Goal: Task Accomplishment & Management: Complete application form

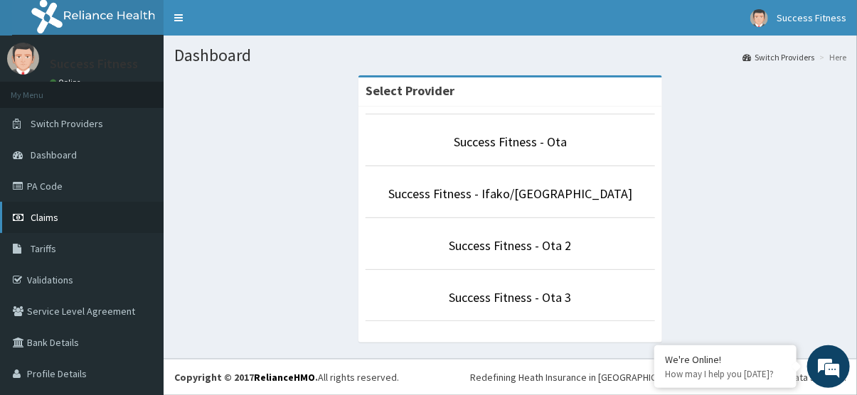
click at [38, 220] on span "Claims" at bounding box center [45, 217] width 28 height 13
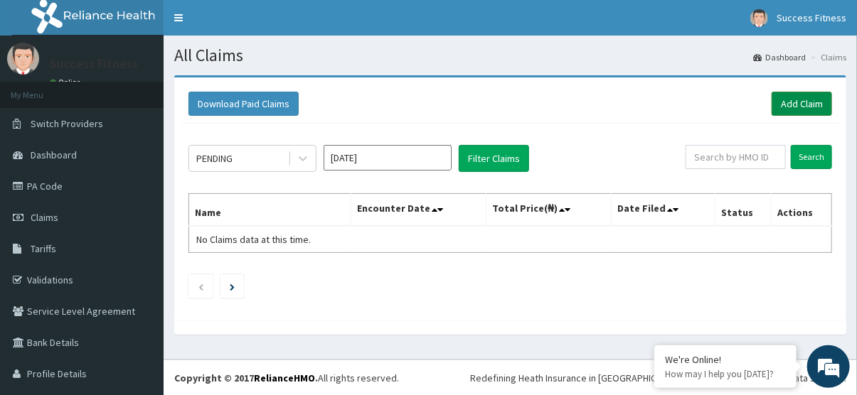
click at [791, 100] on link "Add Claim" at bounding box center [801, 104] width 60 height 24
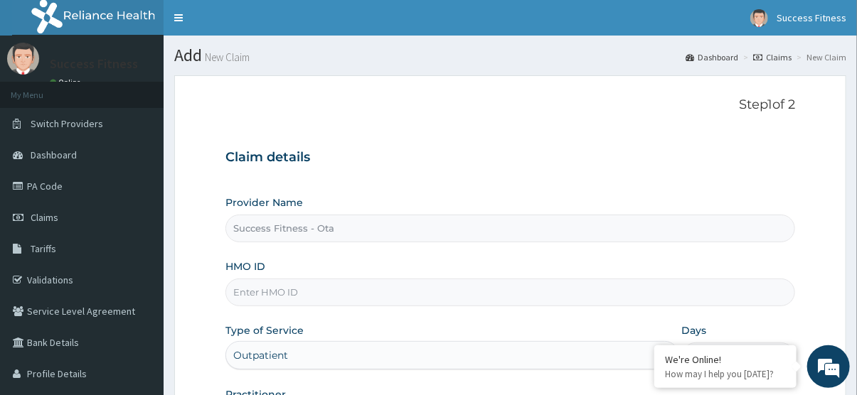
type input "Success Fitness - Ota"
type input "1"
click at [397, 292] on input "HMO ID" at bounding box center [510, 293] width 570 height 28
type input "b"
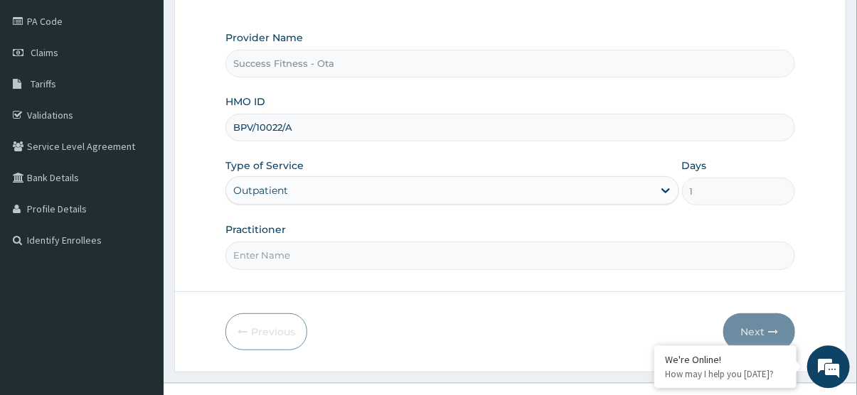
scroll to position [188, 0]
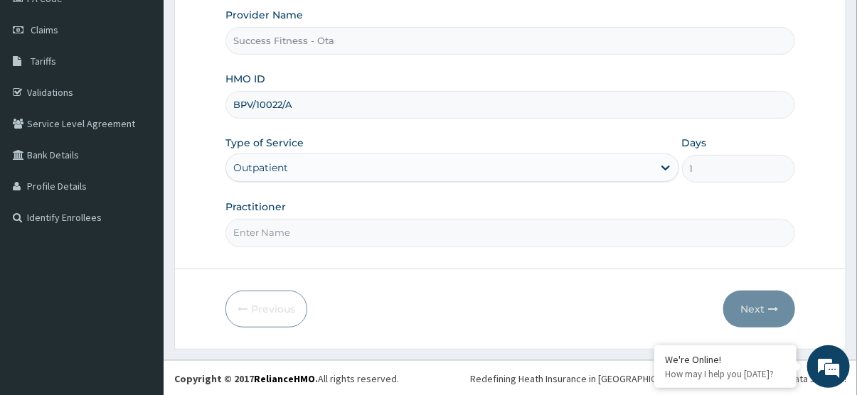
type input "BPV/10022/A"
click at [637, 239] on input "Practitioner" at bounding box center [510, 233] width 570 height 28
type input "BLESSING"
click at [748, 307] on button "Next" at bounding box center [759, 309] width 72 height 37
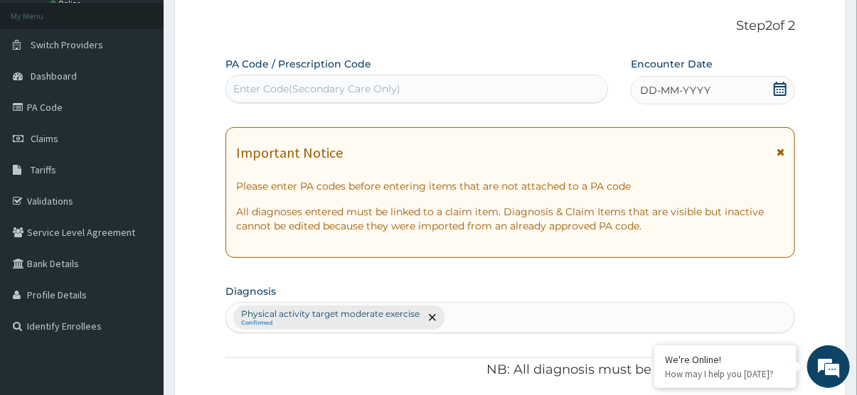
scroll to position [0, 0]
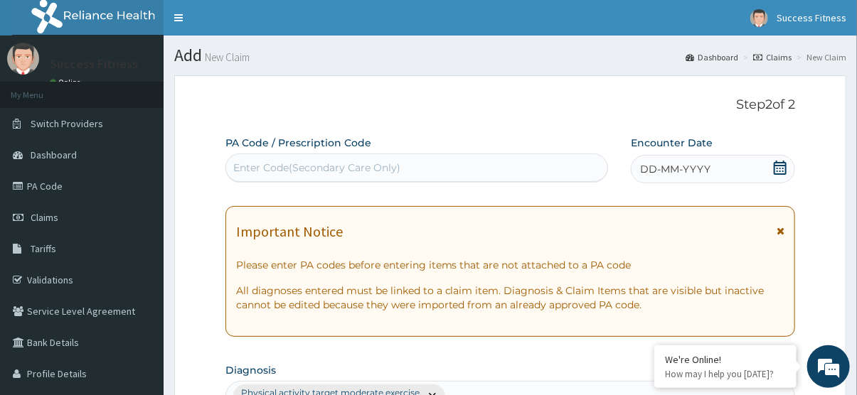
click at [780, 161] on div "DD-MM-YYYY" at bounding box center [713, 169] width 164 height 28
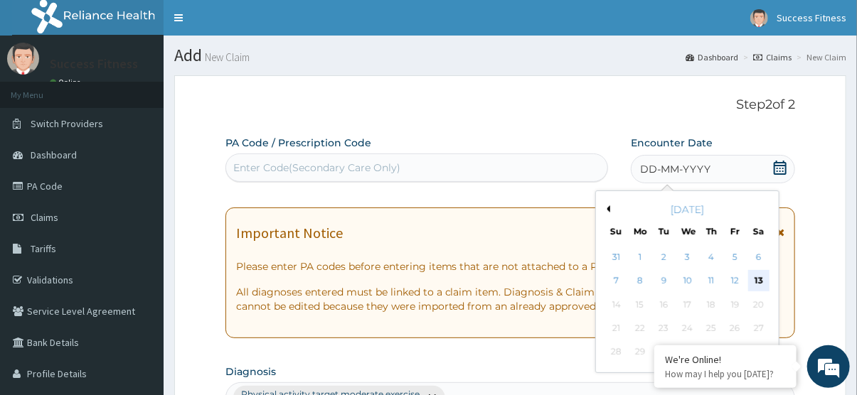
click at [757, 282] on div "13" at bounding box center [758, 281] width 21 height 21
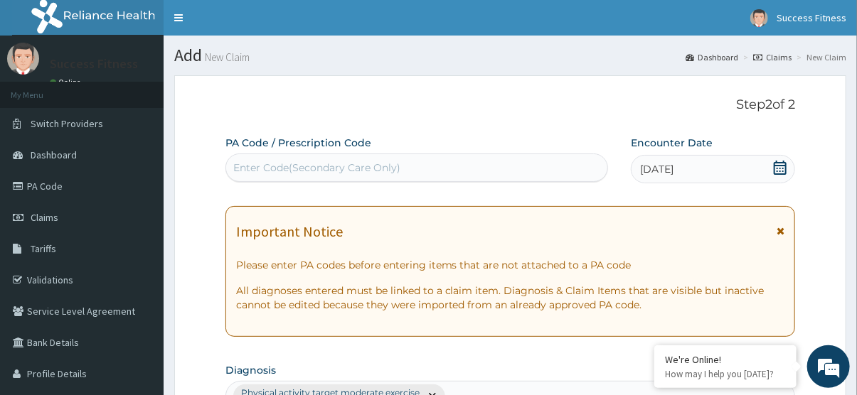
click at [777, 161] on icon at bounding box center [780, 168] width 13 height 14
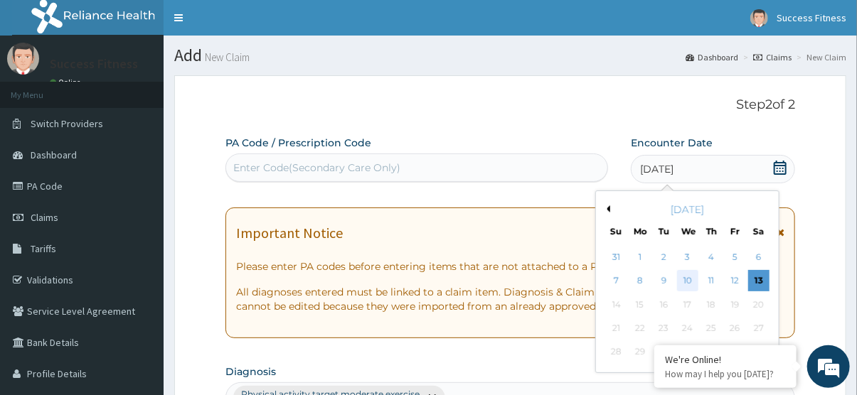
click at [685, 273] on div "10" at bounding box center [687, 281] width 21 height 21
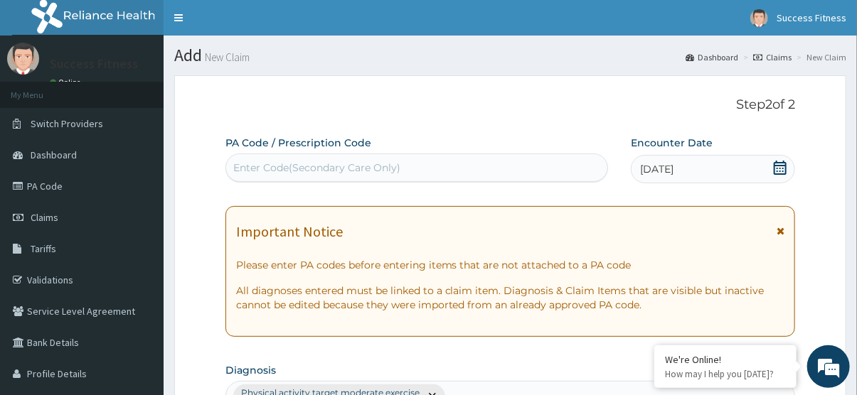
click at [491, 169] on div "Enter Code(Secondary Care Only)" at bounding box center [417, 167] width 382 height 23
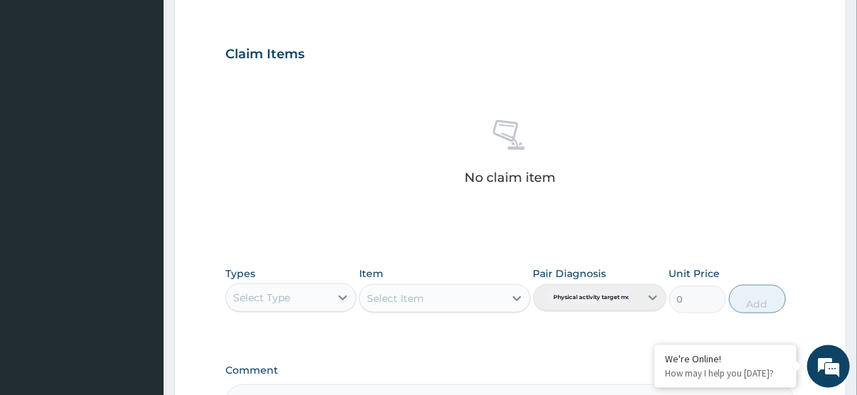
scroll to position [532, 0]
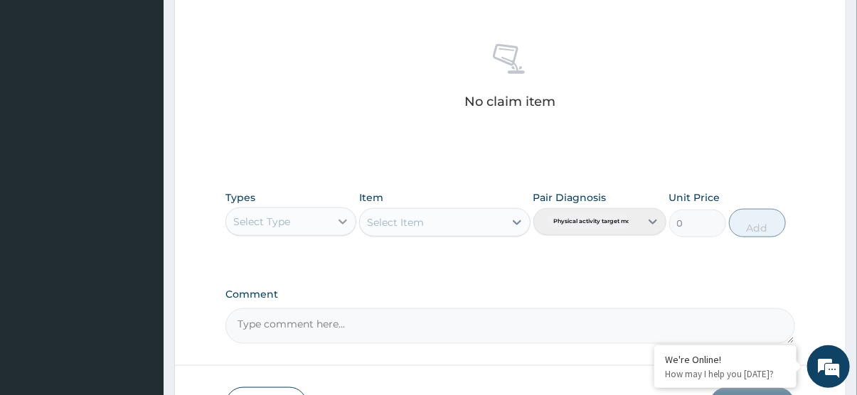
type input "PA/DC9347"
click at [341, 223] on icon at bounding box center [343, 222] width 14 height 14
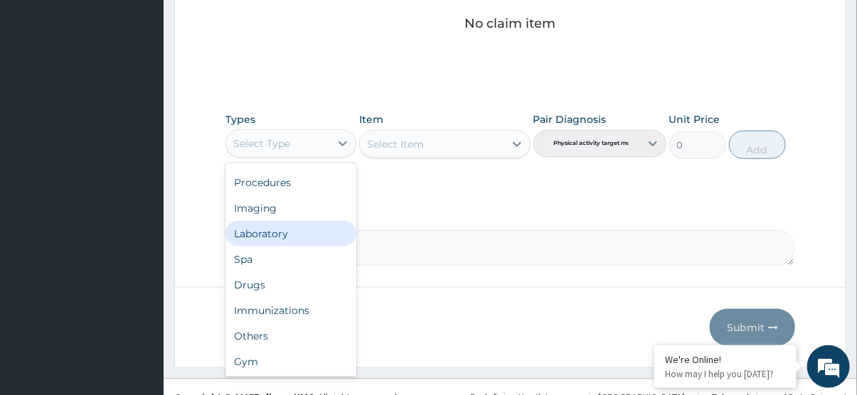
scroll to position [641, 0]
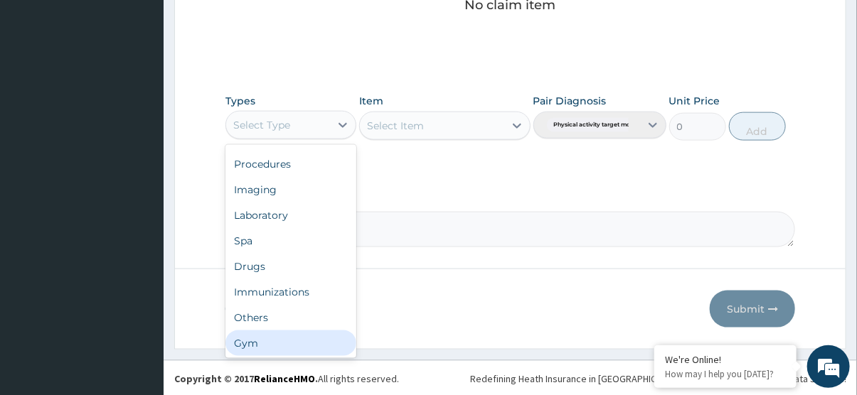
click at [272, 338] on div "Gym" at bounding box center [290, 344] width 131 height 26
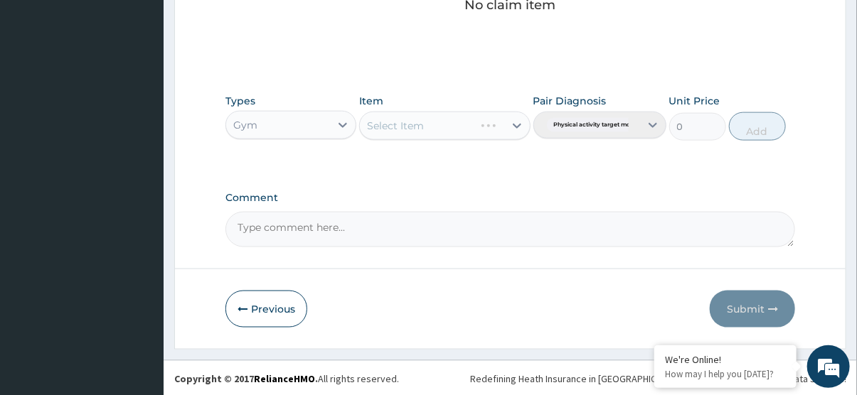
click at [515, 122] on div "Select Item" at bounding box center [444, 126] width 171 height 28
click at [515, 122] on icon at bounding box center [517, 126] width 14 height 14
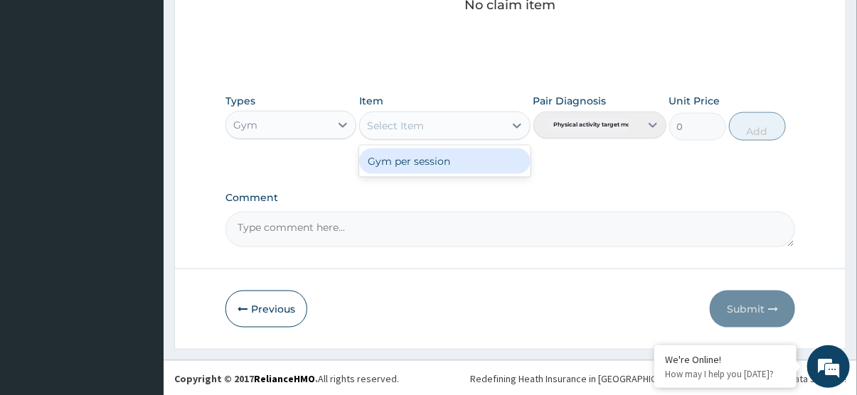
click at [480, 159] on div "Gym per session" at bounding box center [444, 162] width 171 height 26
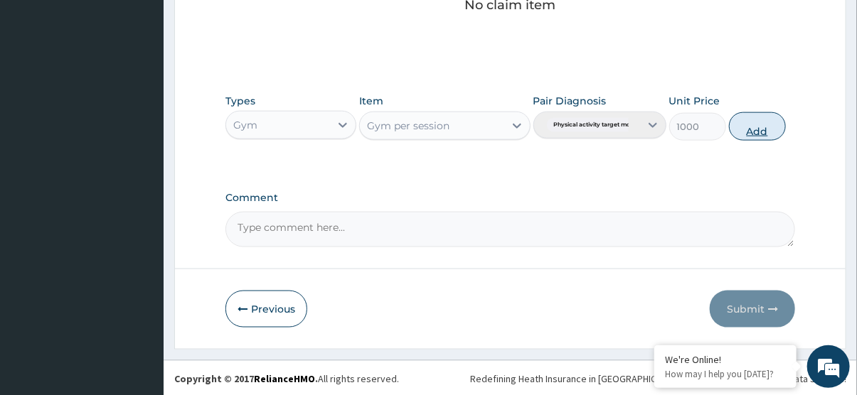
click at [755, 126] on button "Add" at bounding box center [757, 126] width 57 height 28
type input "0"
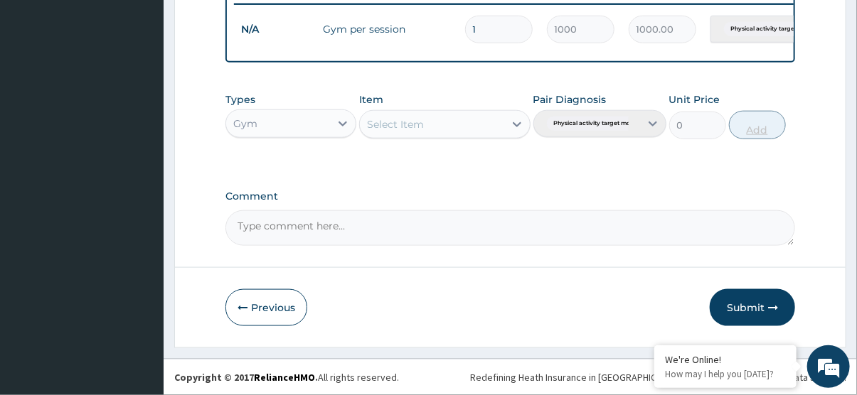
scroll to position [574, 0]
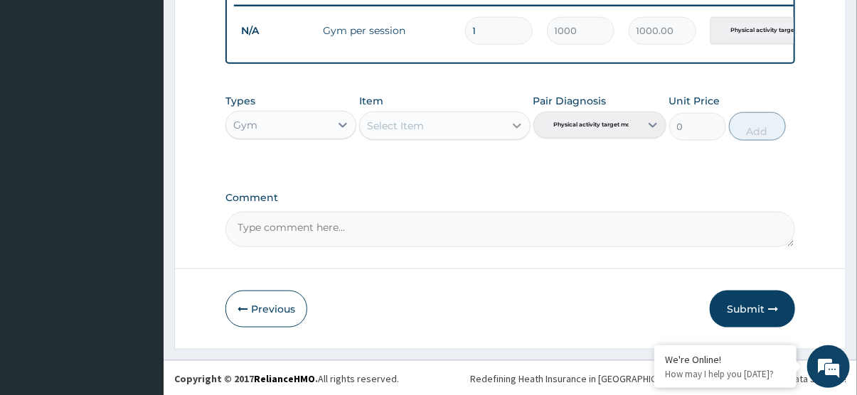
click at [517, 122] on icon at bounding box center [517, 126] width 14 height 14
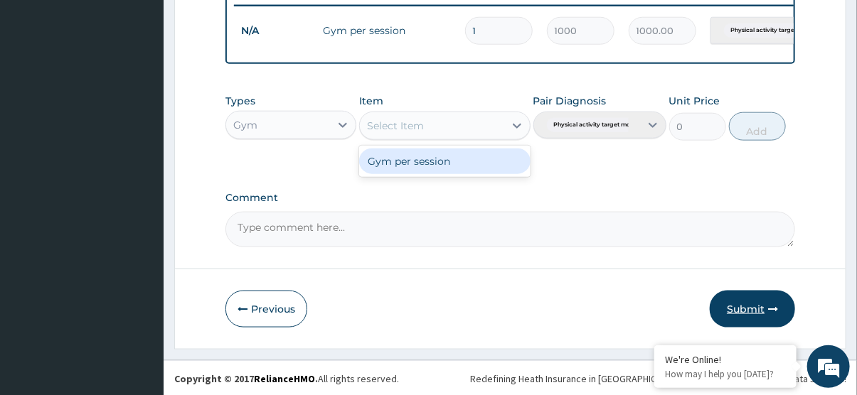
click at [749, 306] on button "Submit" at bounding box center [752, 309] width 85 height 37
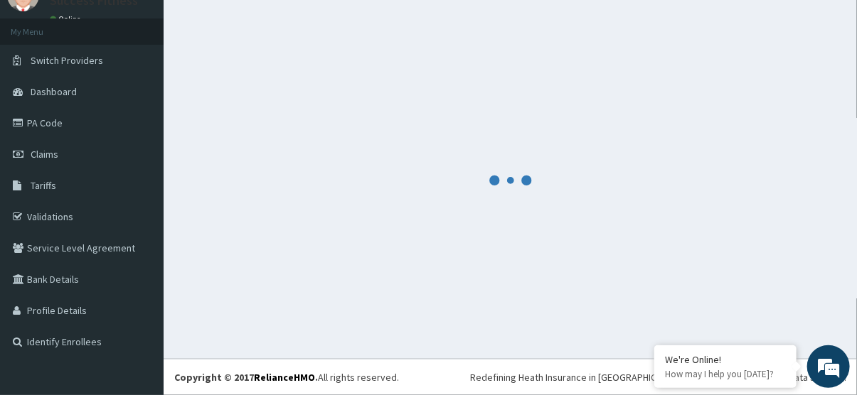
scroll to position [63, 0]
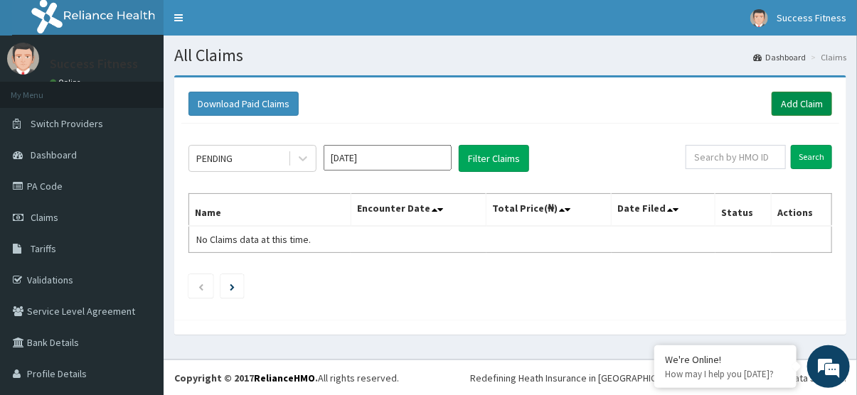
click at [798, 103] on link "Add Claim" at bounding box center [801, 104] width 60 height 24
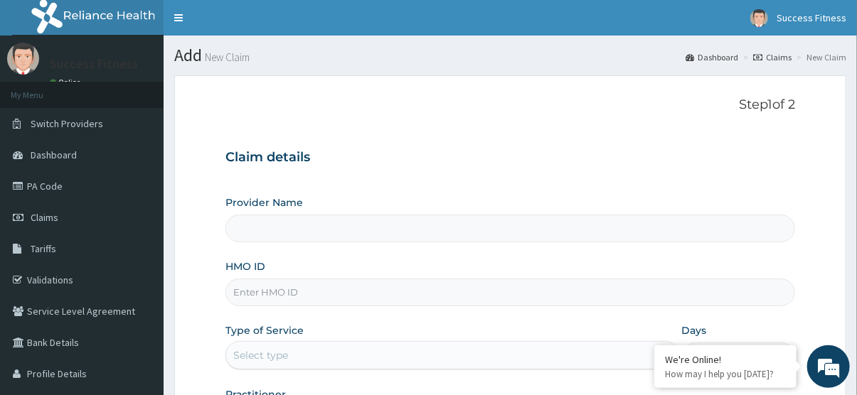
type input "Success Fitness - Ota"
type input "1"
click at [347, 296] on input "HMO ID" at bounding box center [510, 293] width 570 height 28
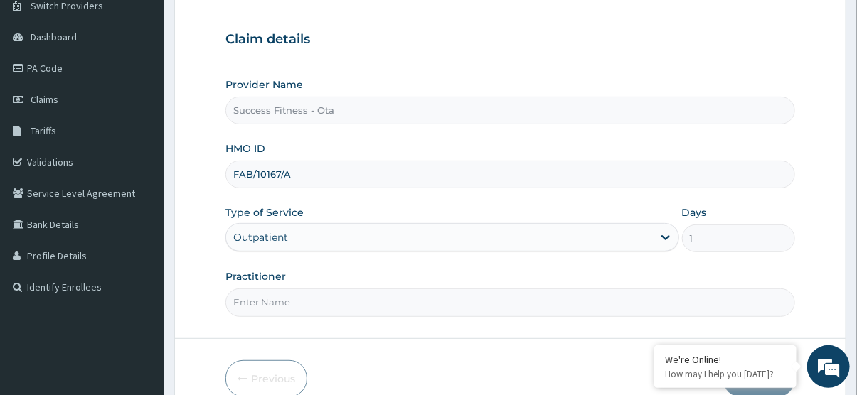
scroll to position [188, 0]
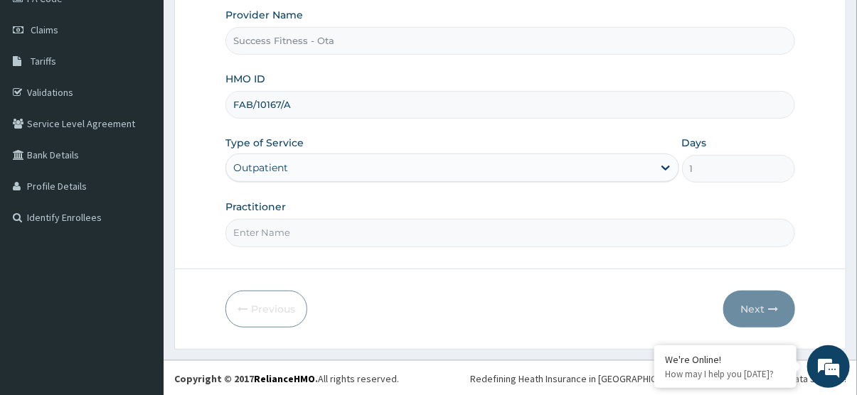
type input "FAB/10167/A"
click at [546, 231] on input "Practitioner" at bounding box center [510, 233] width 570 height 28
type input "JOSUA"
click at [758, 302] on button "Next" at bounding box center [759, 309] width 72 height 37
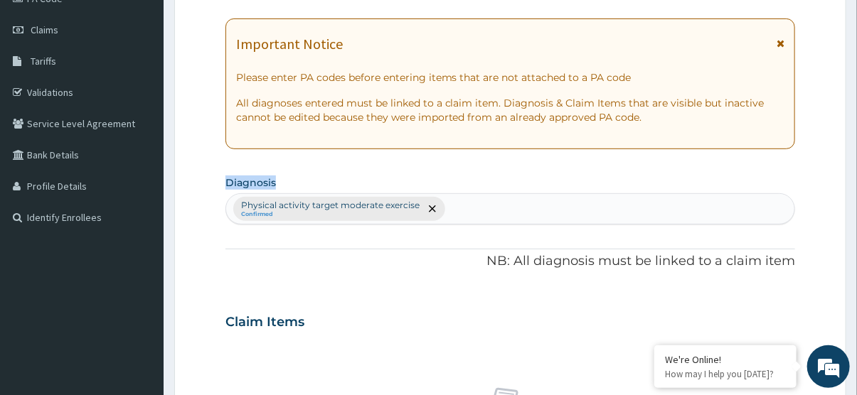
drag, startPoint x: 851, startPoint y: 158, endPoint x: 857, endPoint y: 119, distance: 39.5
click at [856, 119] on section "Step 2 of 2 PA Code / Prescription Code Enter Code(Secondary Care Only) Encount…" at bounding box center [510, 339] width 693 height 924
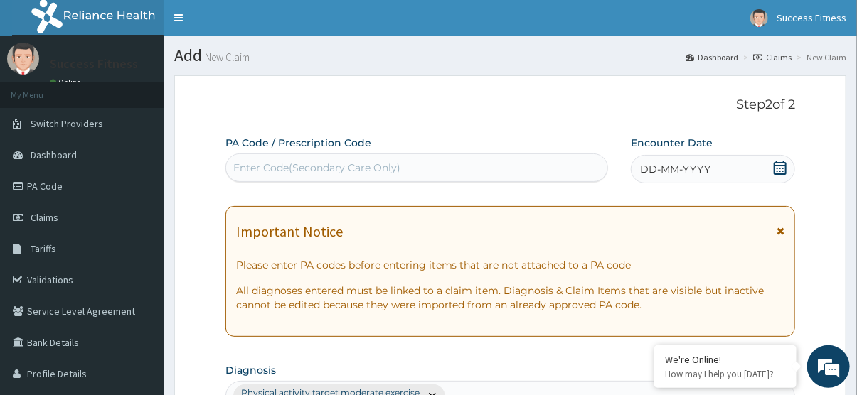
click at [779, 167] on icon at bounding box center [780, 168] width 14 height 14
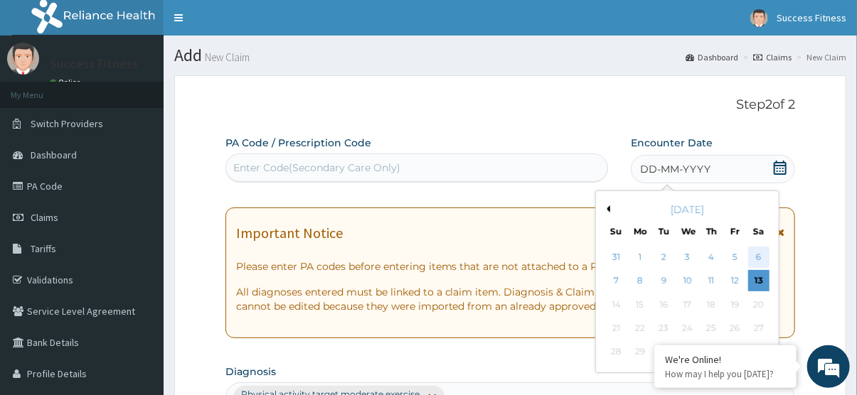
click at [761, 258] on div "6" at bounding box center [758, 257] width 21 height 21
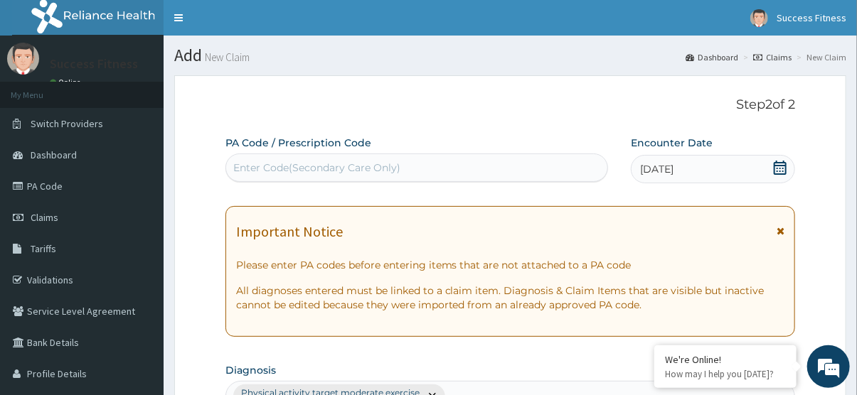
click at [500, 171] on div "Enter Code(Secondary Care Only)" at bounding box center [417, 167] width 382 height 23
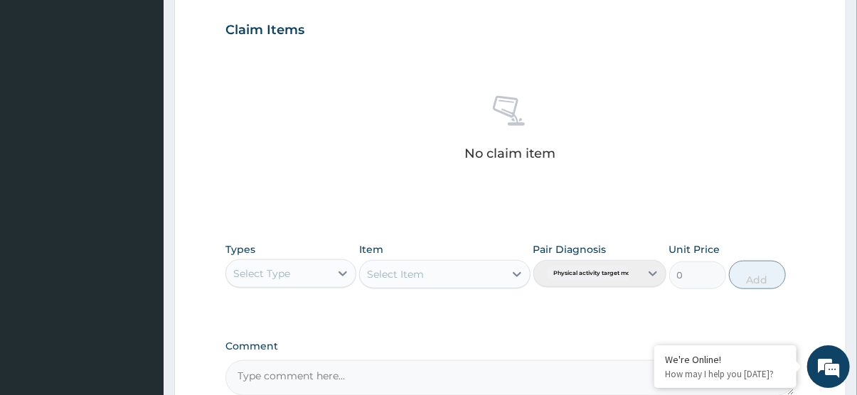
scroll to position [488, 0]
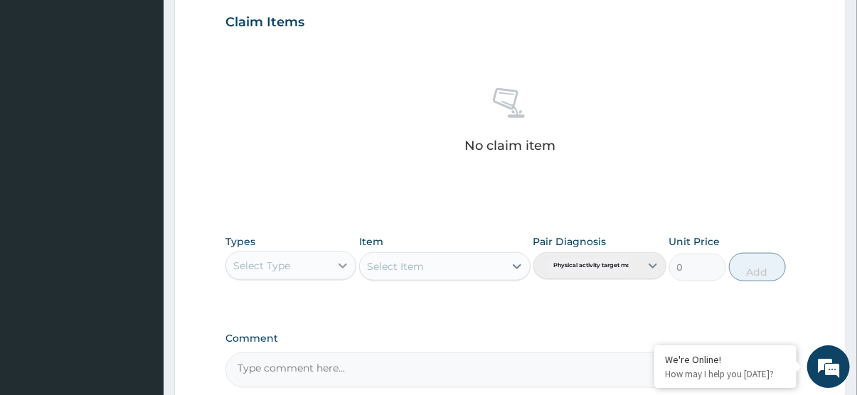
type input "PA/03EC92"
click at [343, 264] on icon at bounding box center [343, 265] width 14 height 14
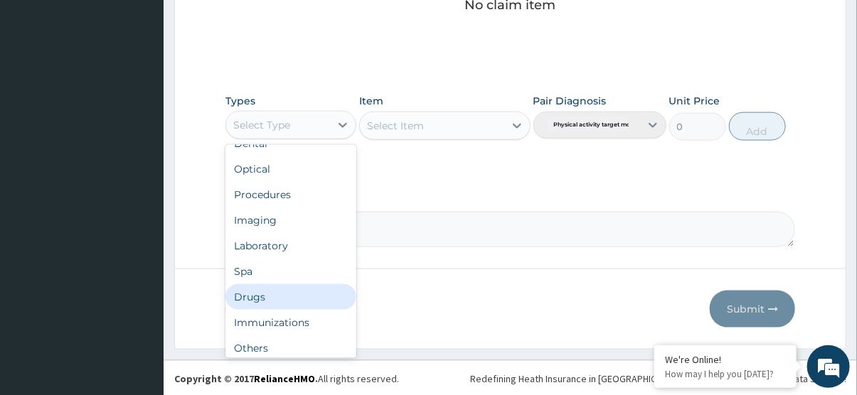
scroll to position [48, 0]
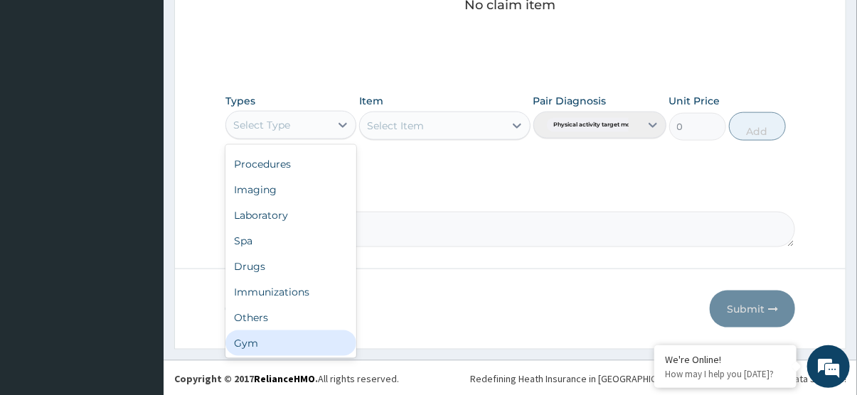
click at [287, 345] on div "Gym" at bounding box center [290, 344] width 131 height 26
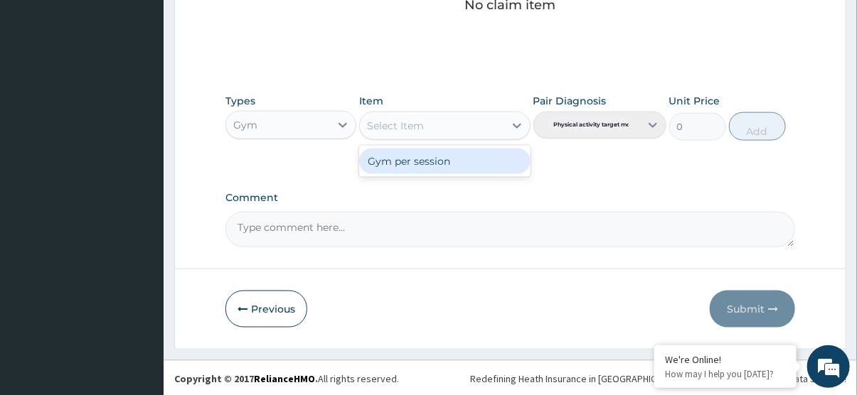
click at [518, 124] on icon at bounding box center [517, 126] width 9 height 5
click at [471, 161] on div "Gym per session" at bounding box center [444, 162] width 171 height 26
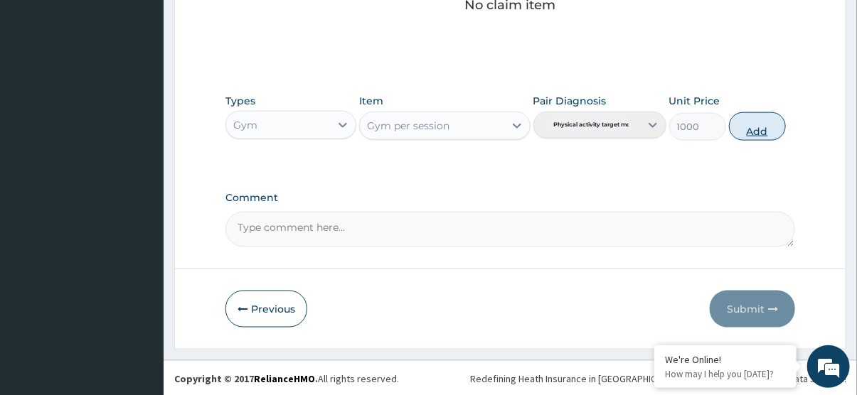
click at [754, 128] on button "Add" at bounding box center [757, 126] width 57 height 28
type input "0"
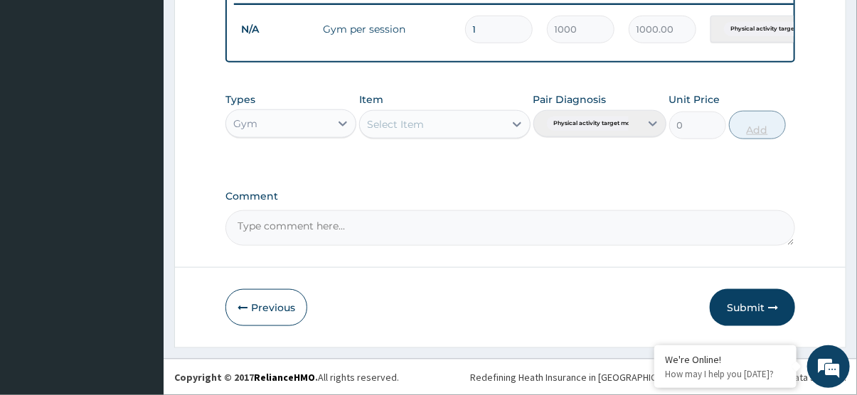
scroll to position [574, 0]
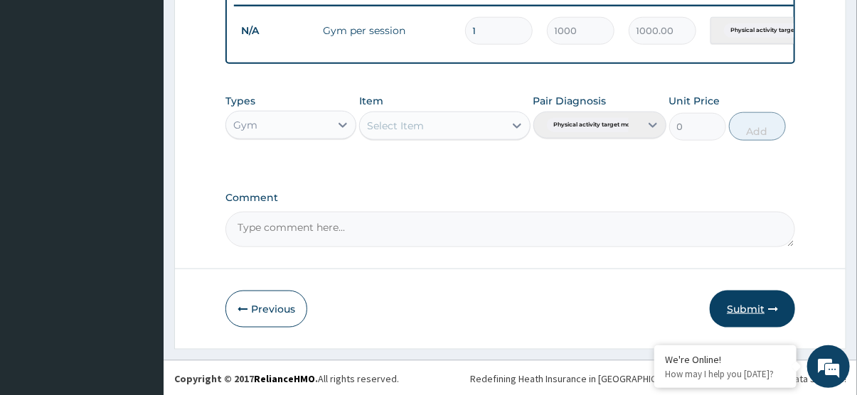
click at [740, 304] on button "Submit" at bounding box center [752, 309] width 85 height 37
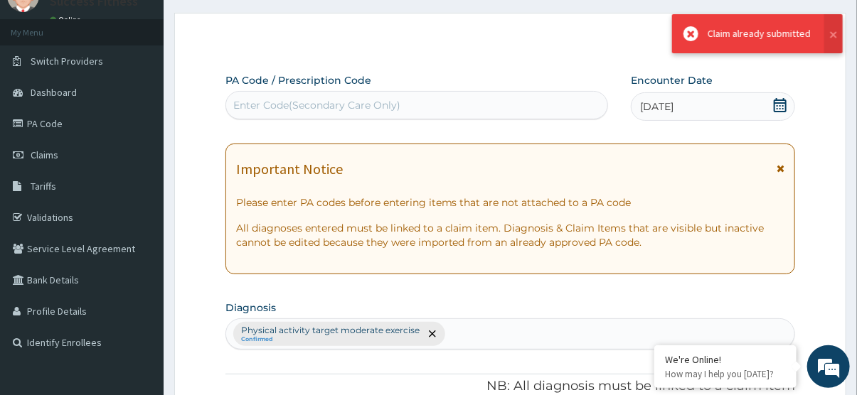
scroll to position [0, 0]
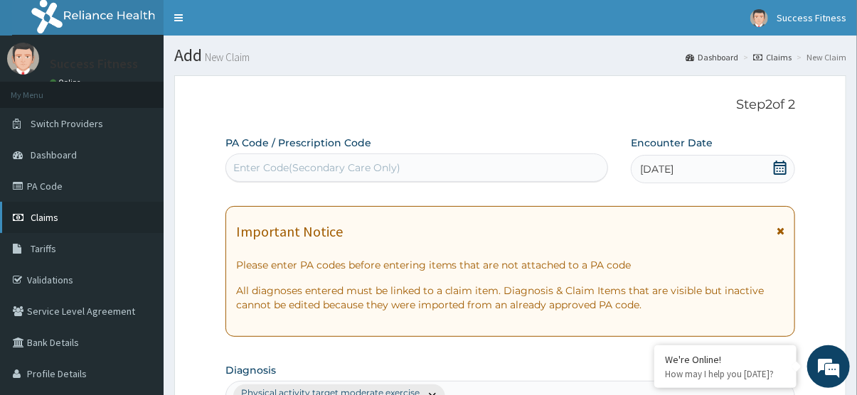
click at [47, 217] on span "Claims" at bounding box center [45, 217] width 28 height 13
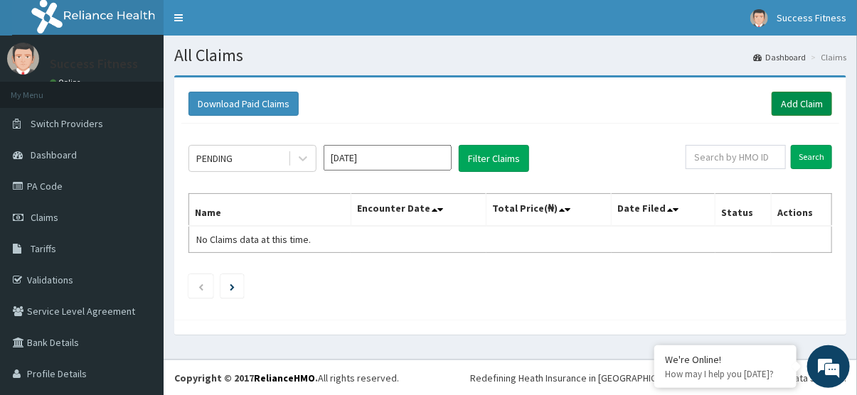
click at [794, 100] on link "Add Claim" at bounding box center [801, 104] width 60 height 24
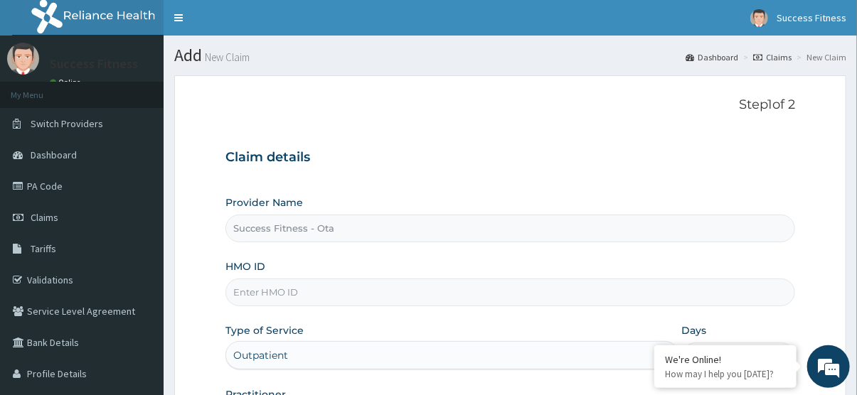
type input "Success Fitness - Ota"
type input "1"
click at [333, 294] on input "HMO ID" at bounding box center [510, 293] width 570 height 28
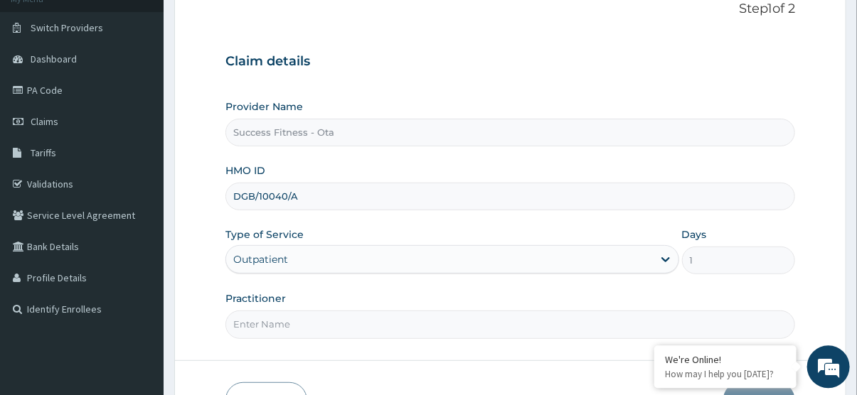
scroll to position [188, 0]
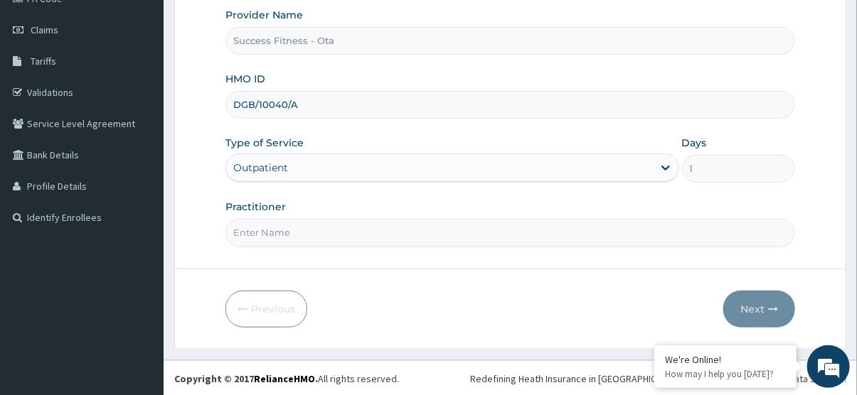
type input "DGB/10040/A"
click at [514, 233] on input "Practitioner" at bounding box center [510, 233] width 570 height 28
type input "PA/5E8726"
click at [761, 306] on button "Next" at bounding box center [759, 309] width 72 height 37
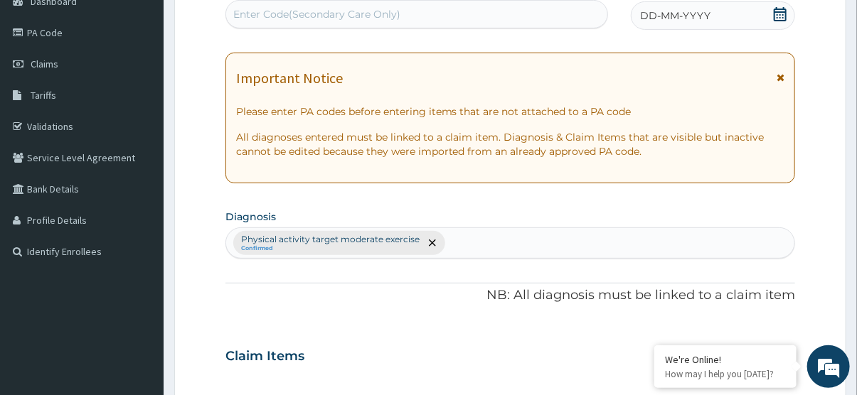
scroll to position [0, 0]
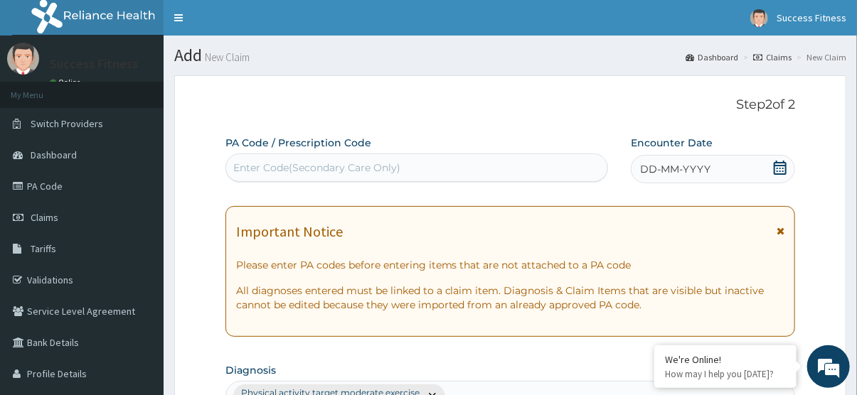
click at [781, 168] on icon at bounding box center [780, 168] width 13 height 14
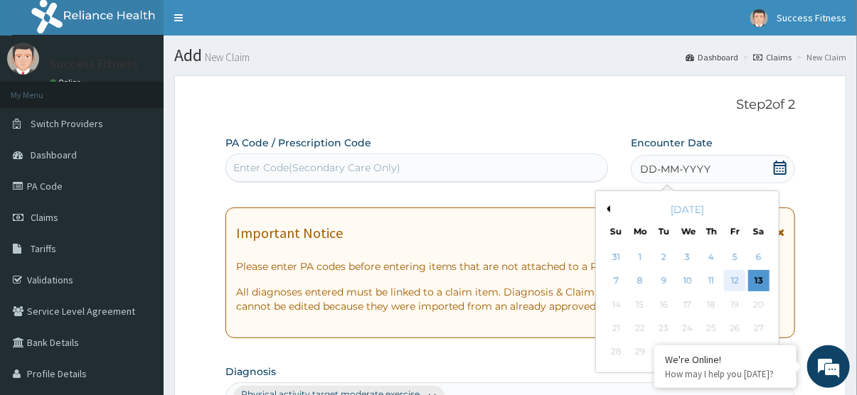
click at [733, 284] on div "12" at bounding box center [735, 281] width 21 height 21
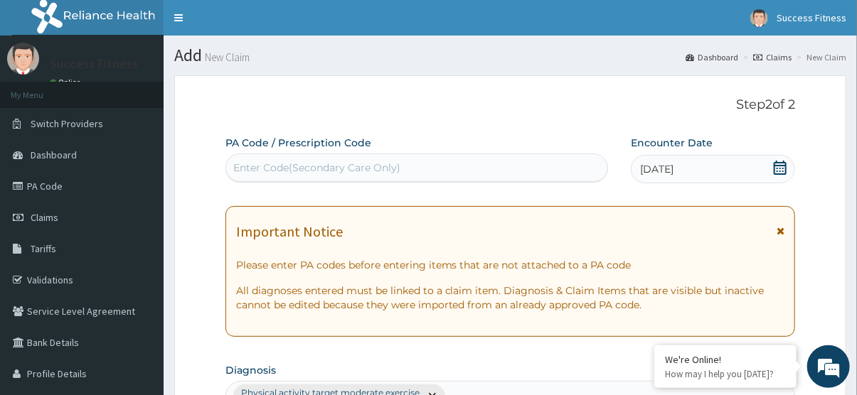
click at [437, 167] on div "Enter Code(Secondary Care Only)" at bounding box center [417, 167] width 382 height 23
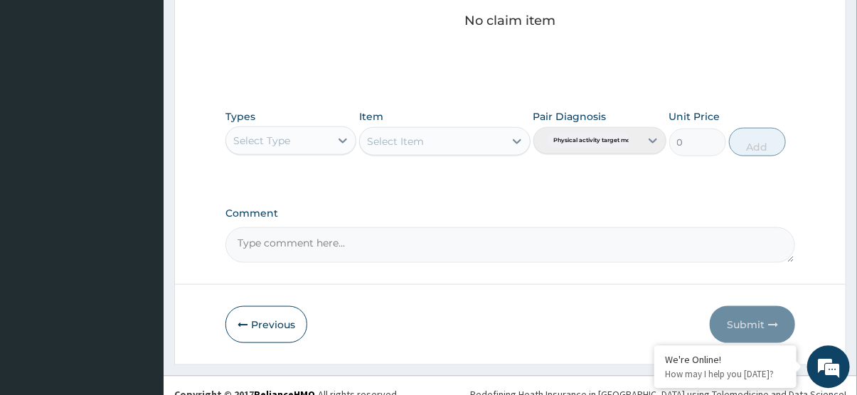
scroll to position [629, 0]
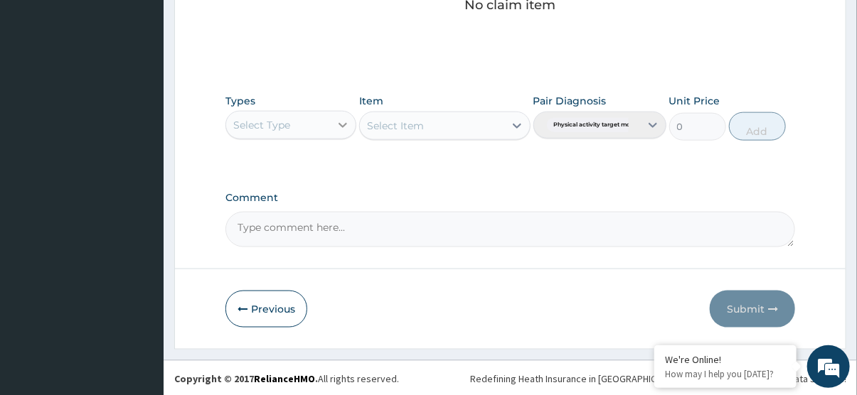
type input "PA/5E8726"
click at [345, 124] on icon at bounding box center [342, 125] width 9 height 5
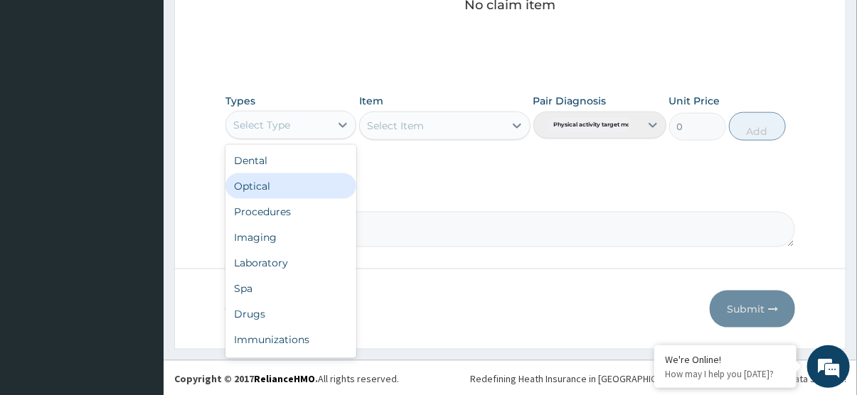
scroll to position [48, 0]
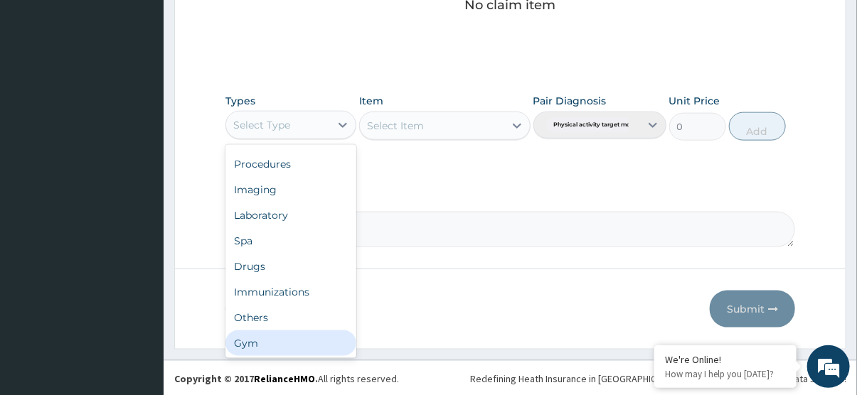
click at [277, 336] on div "Gym" at bounding box center [290, 344] width 131 height 26
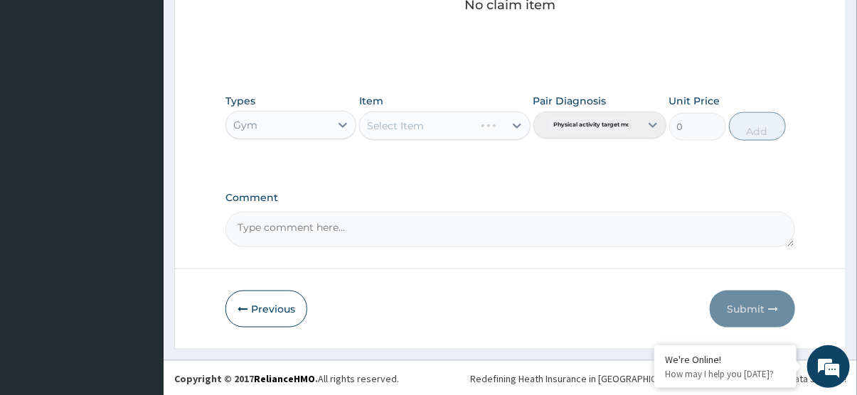
click at [519, 125] on div "Select Item" at bounding box center [444, 126] width 171 height 28
click at [516, 125] on icon at bounding box center [517, 126] width 14 height 14
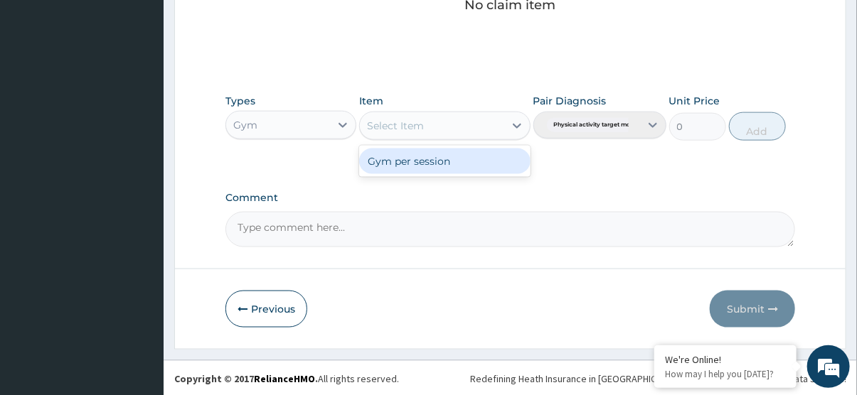
click at [482, 168] on div "Gym per session" at bounding box center [444, 162] width 171 height 26
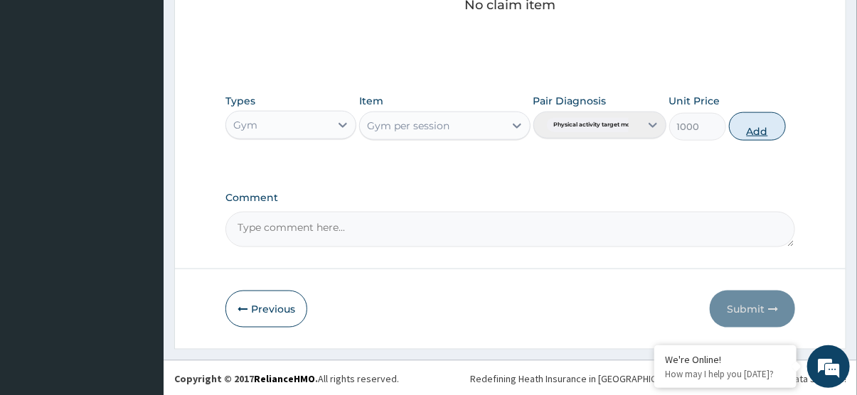
click at [755, 123] on button "Add" at bounding box center [757, 126] width 57 height 28
type input "0"
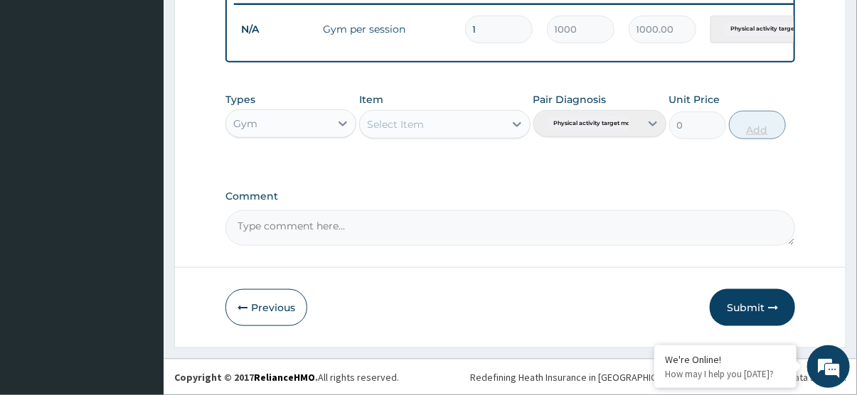
scroll to position [561, 0]
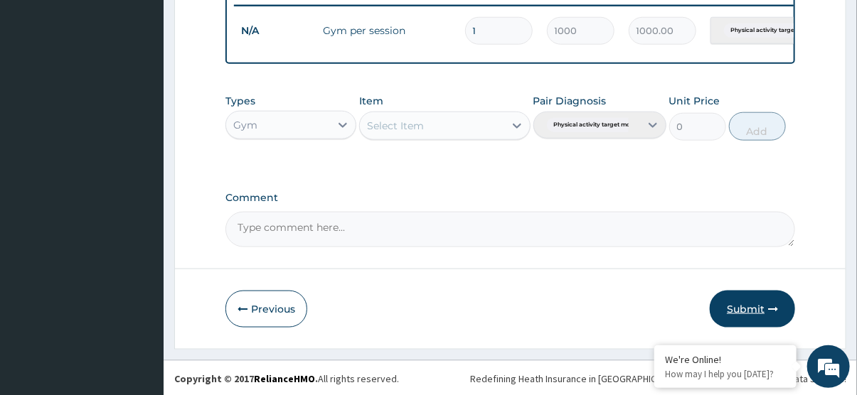
click at [739, 308] on button "Submit" at bounding box center [752, 309] width 85 height 37
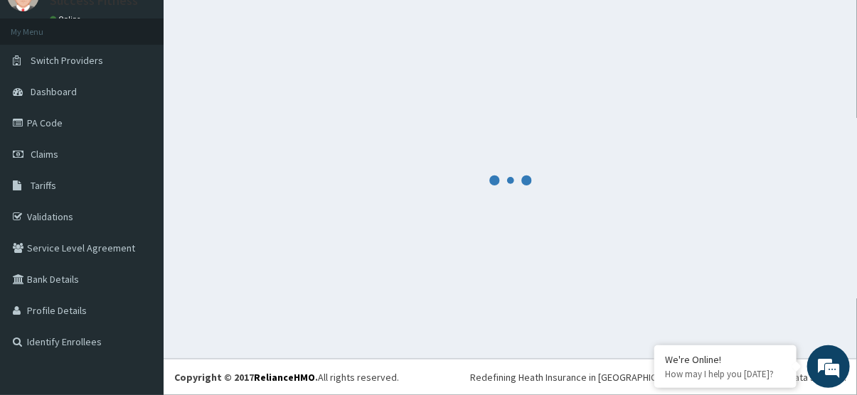
scroll to position [63, 0]
